Goal: Use online tool/utility: Utilize a website feature to perform a specific function

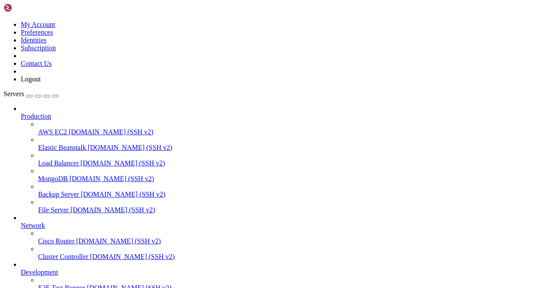
scroll to position [107, 0]
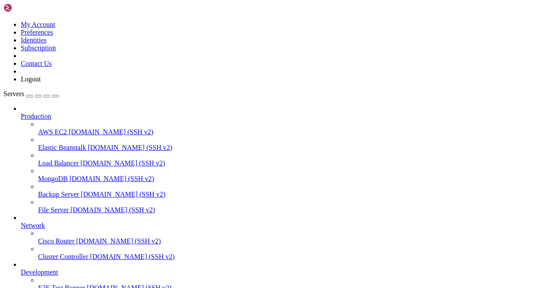
scroll to position [657, 0]
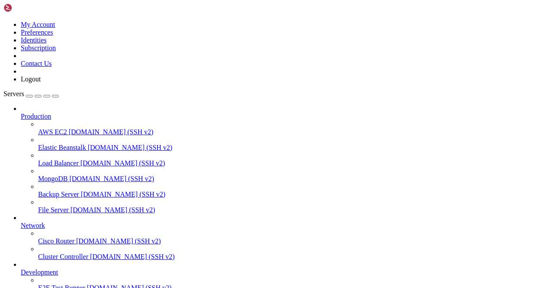
scroll to position [0, 0]
drag, startPoint x: 110, startPoint y: 758, endPoint x: 105, endPoint y: 711, distance: 46.6
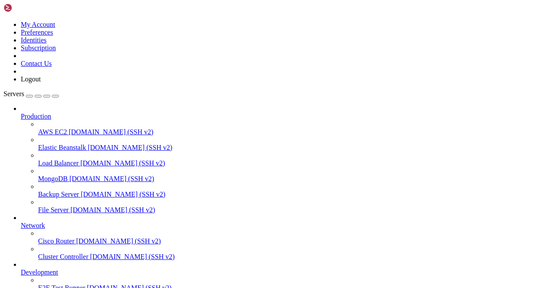
scroll to position [22473, 0]
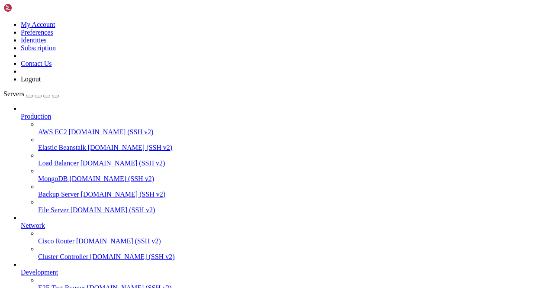
scroll to position [107, 0]
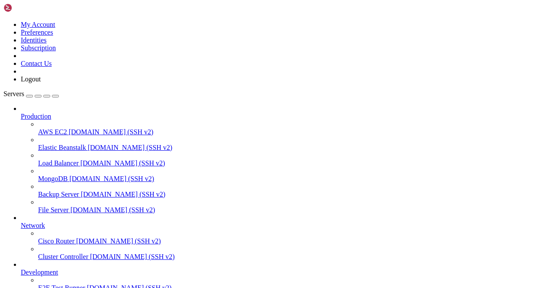
scroll to position [3049, 0]
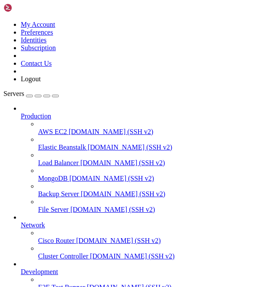
scroll to position [3101, 0]
click at [55, 96] on icon "button" at bounding box center [55, 96] width 0 height 0
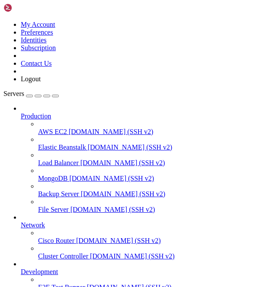
scroll to position [5808, 0]
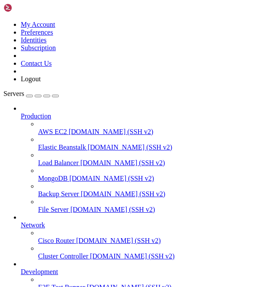
scroll to position [5843, 0]
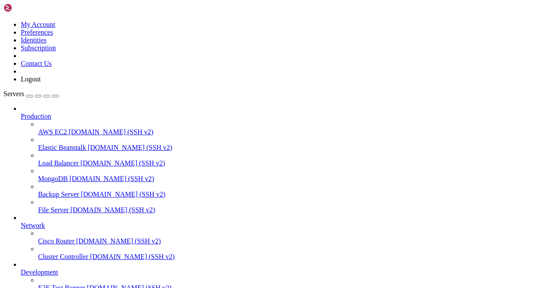
scroll to position [30006, 0]
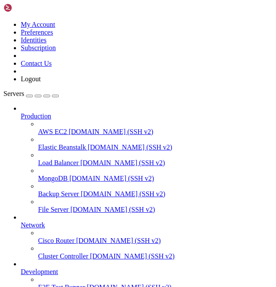
scroll to position [48860, 0]
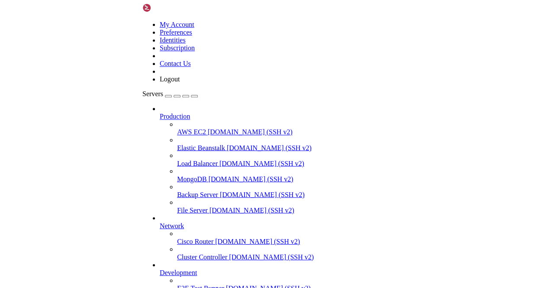
scroll to position [48950, 0]
